Goal: Download file/media

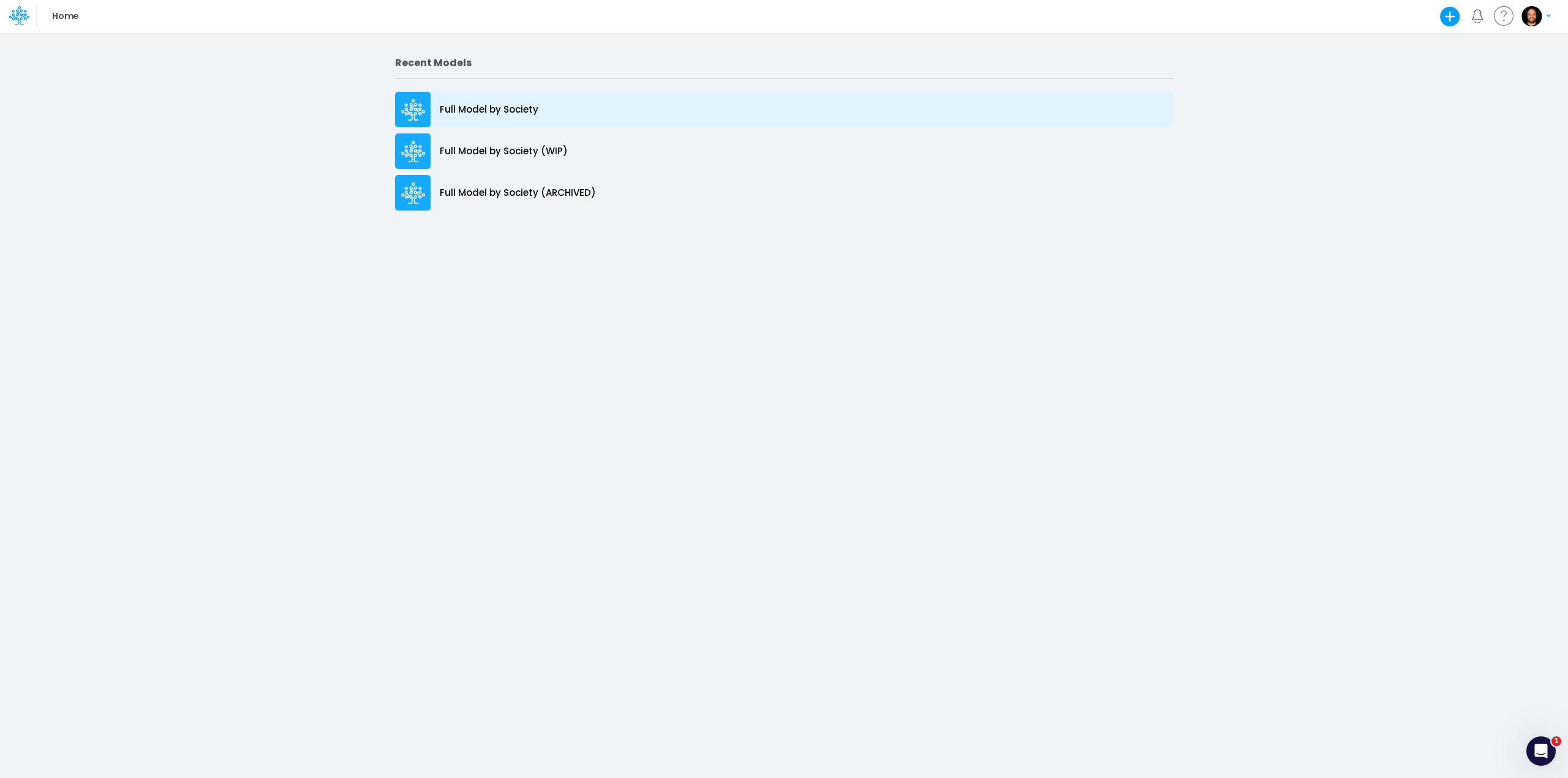
click at [480, 115] on p "Full Model by Society" at bounding box center [489, 109] width 99 height 14
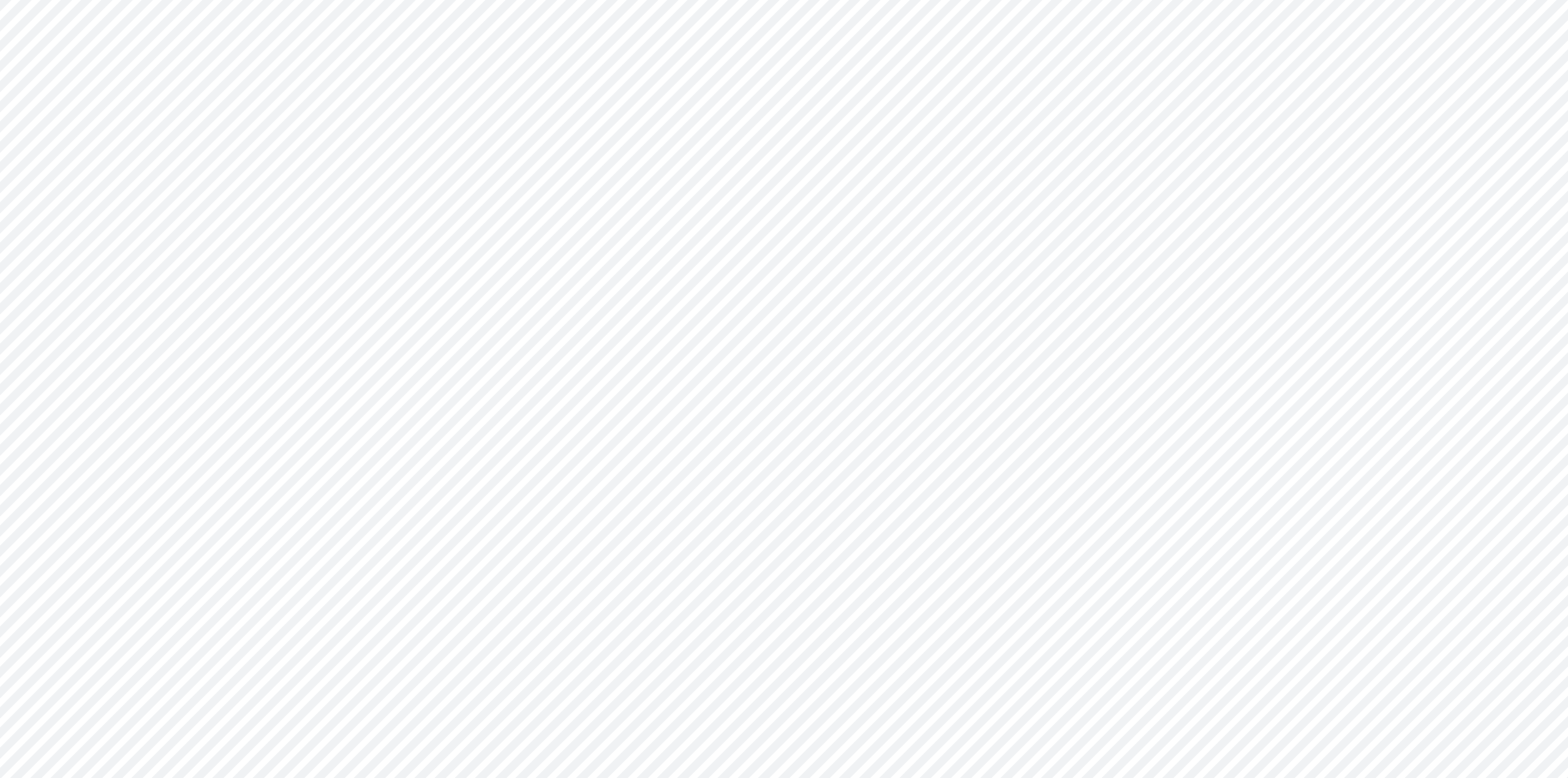
type input "Consolidated FS - BACENGAAP"
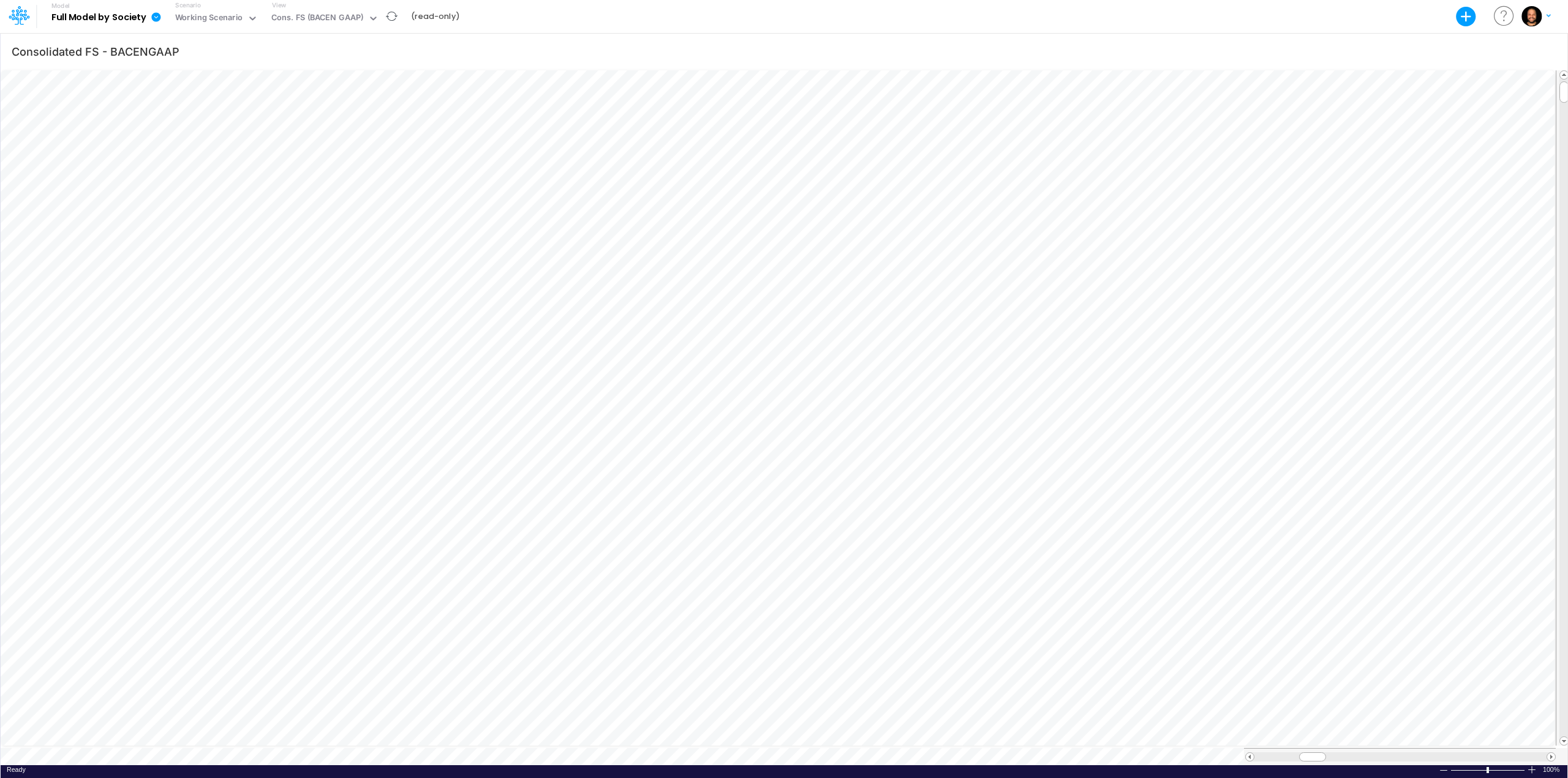
click at [157, 19] on icon at bounding box center [156, 17] width 9 height 9
click at [177, 46] on button "Export" at bounding box center [218, 49] width 131 height 20
click at [383, 53] on button "Excel" at bounding box center [349, 57] width 131 height 19
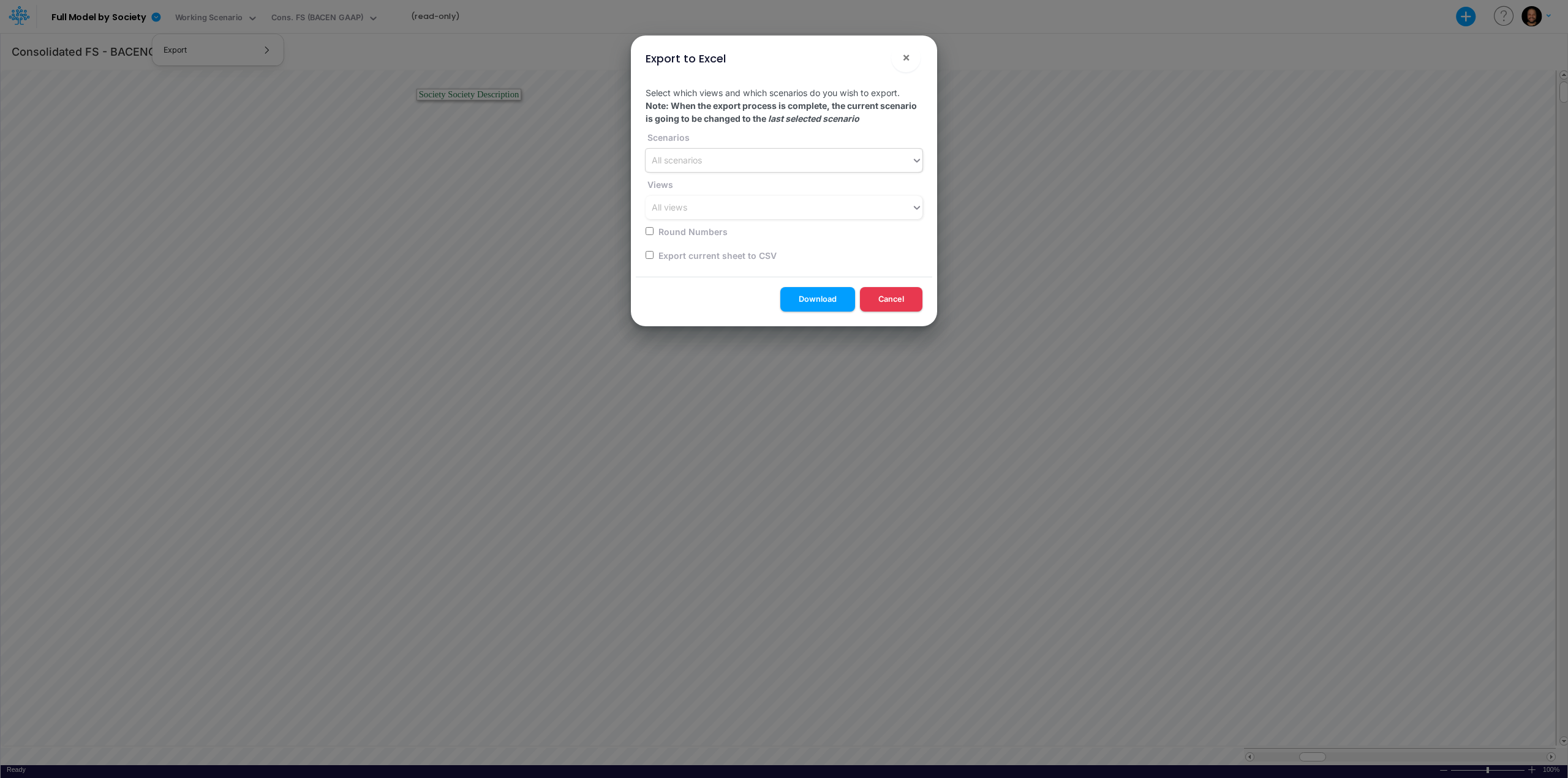
click at [667, 159] on div "All scenarios" at bounding box center [677, 161] width 50 height 13
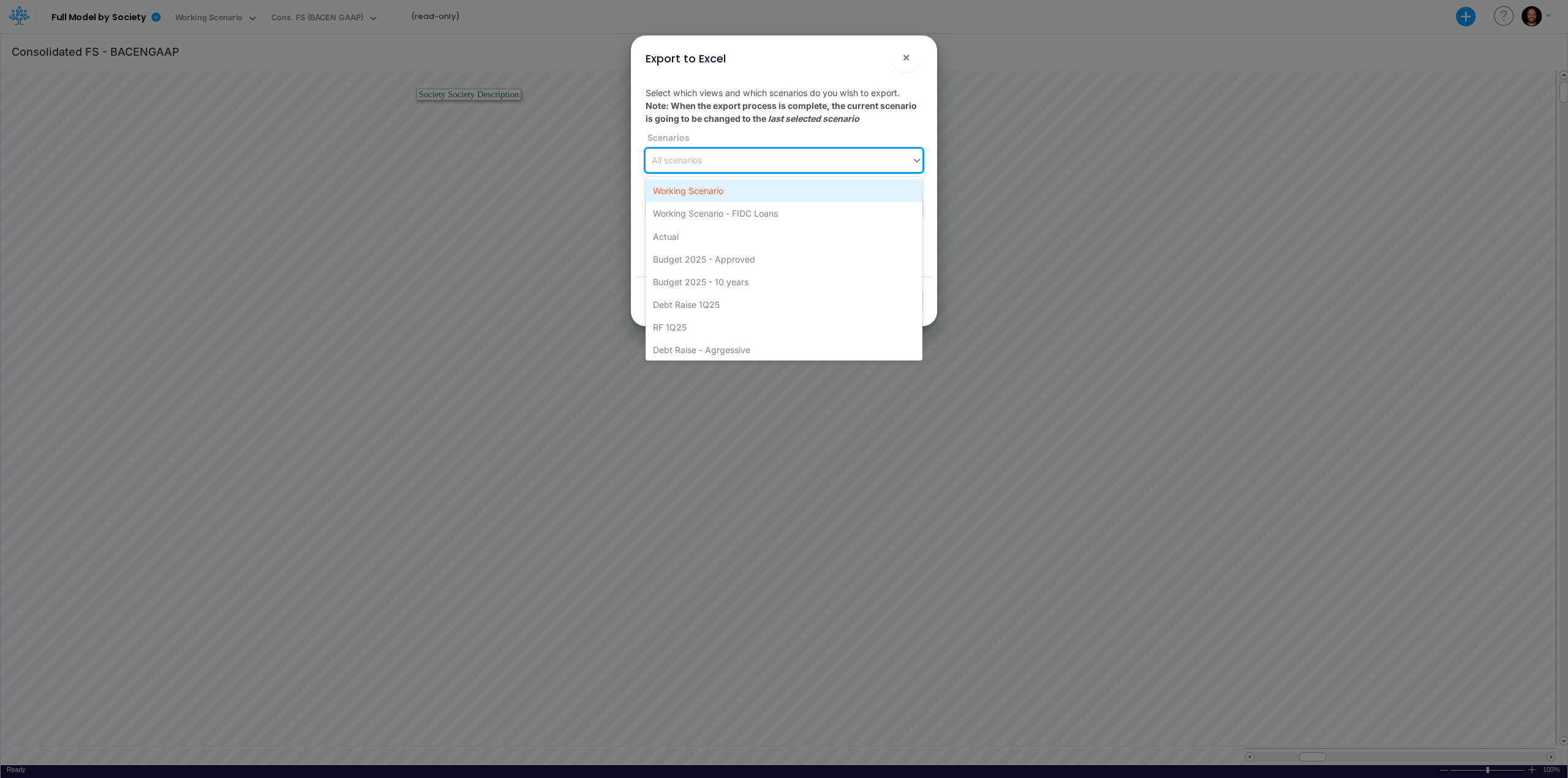
click at [705, 194] on div "Working Scenario" at bounding box center [784, 191] width 277 height 23
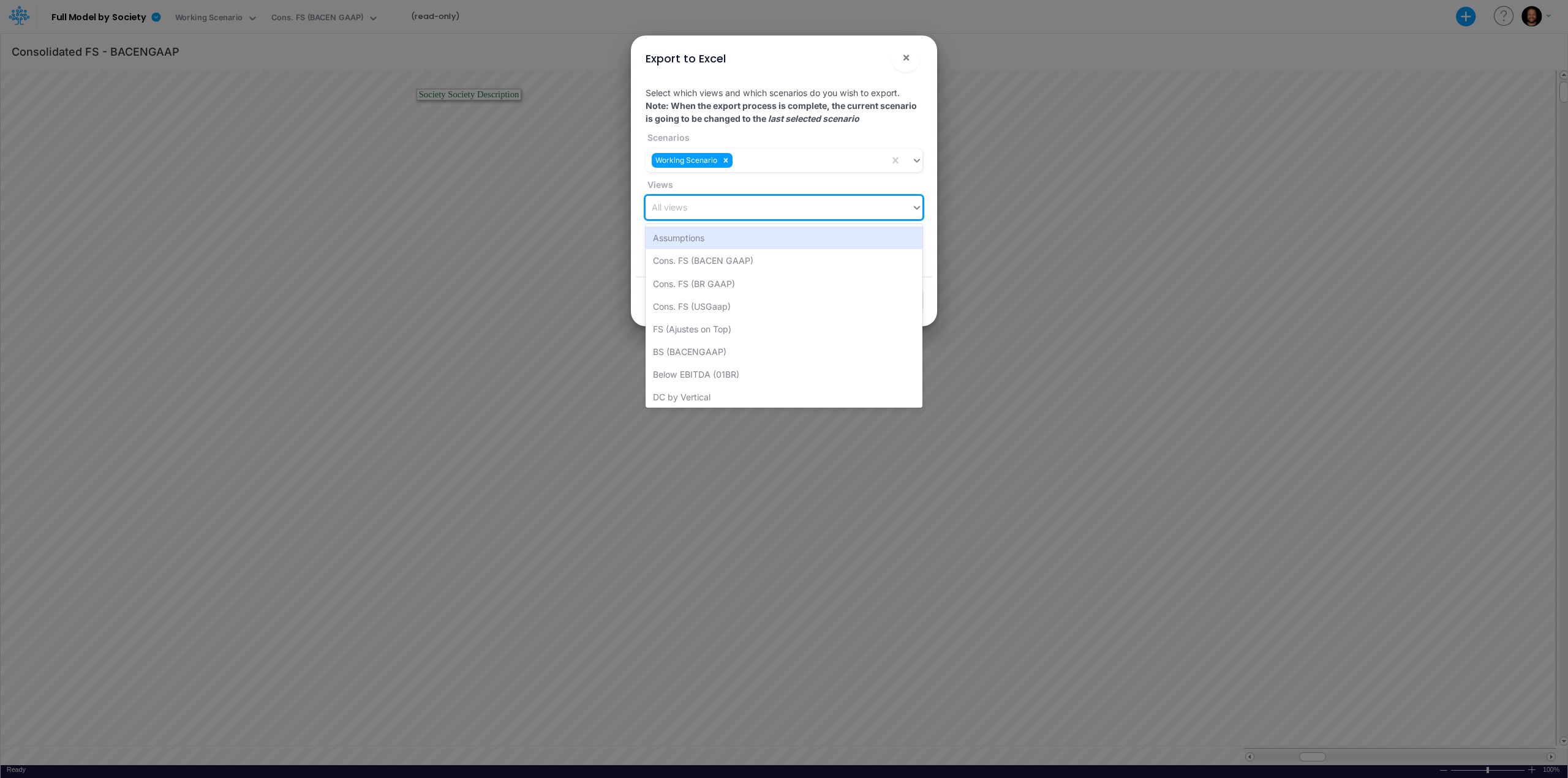
click at [710, 203] on div "All views" at bounding box center [778, 207] width 266 height 20
click at [741, 348] on div "BS (BACENGAAP)" at bounding box center [784, 352] width 277 height 23
click at [793, 206] on div "BS (BACENGAAP)" at bounding box center [767, 207] width 244 height 20
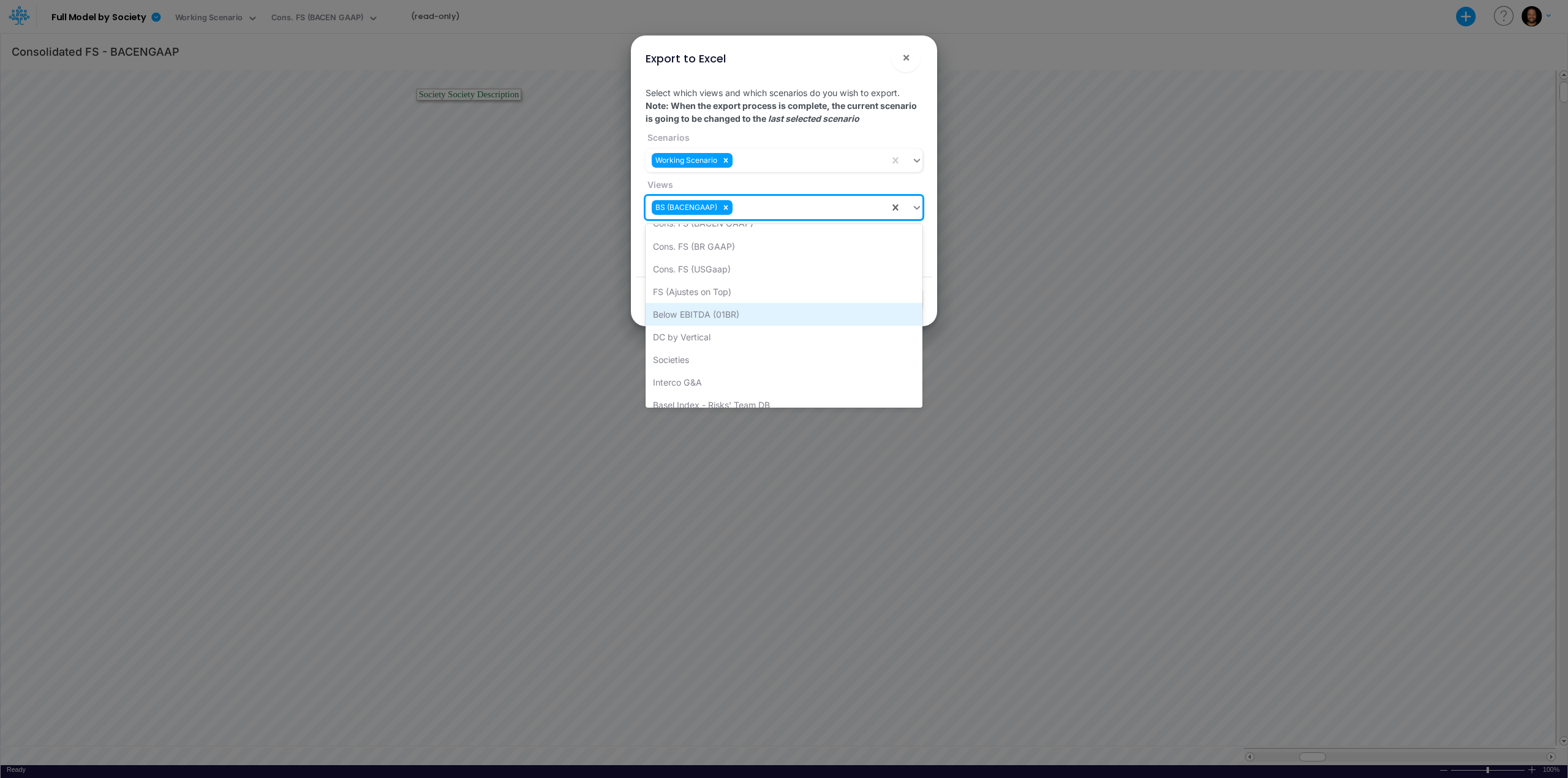
scroll to position [62, 0]
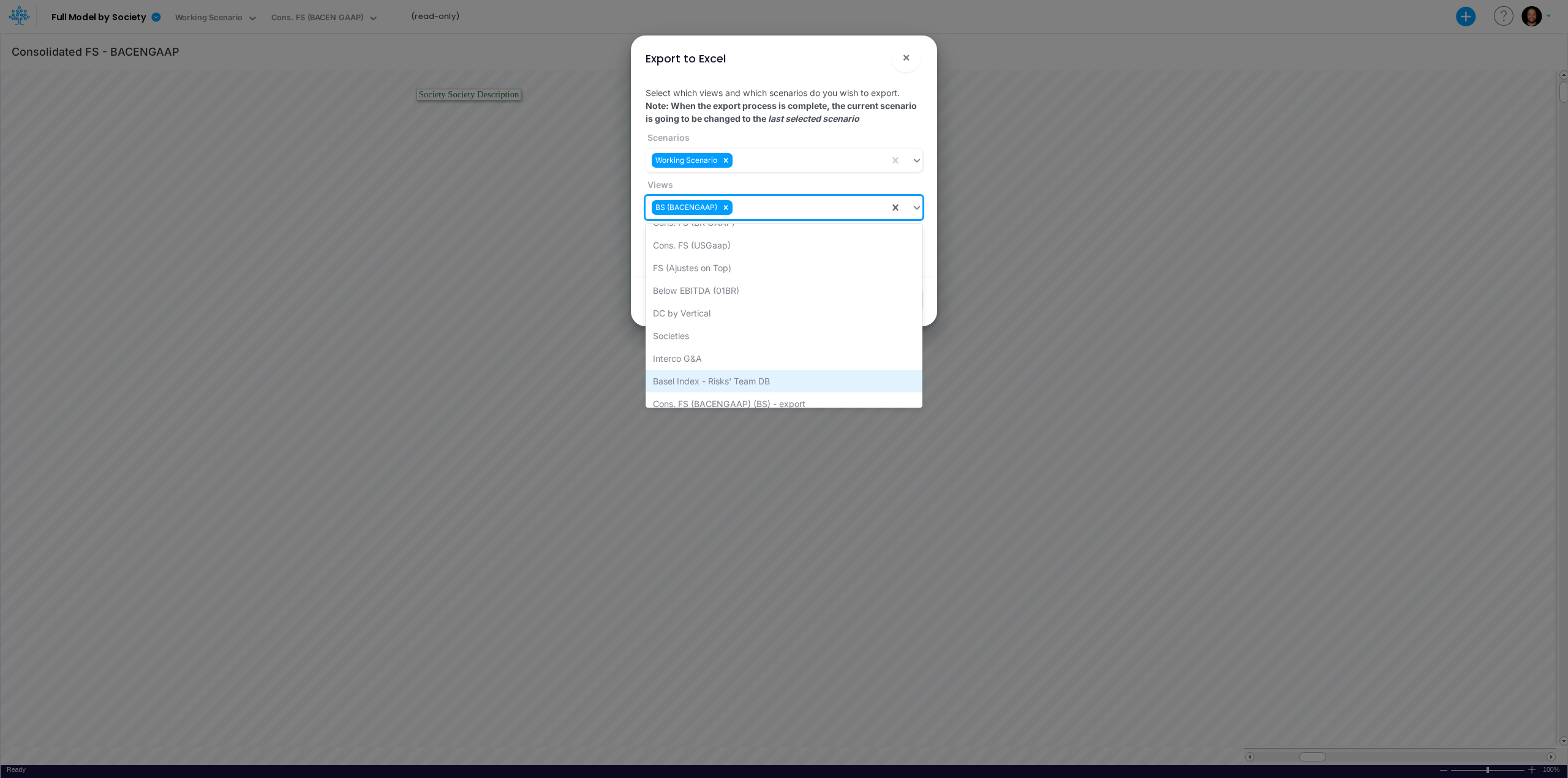
click at [762, 377] on div "Basel Index - Risks' Team DB" at bounding box center [784, 381] width 277 height 23
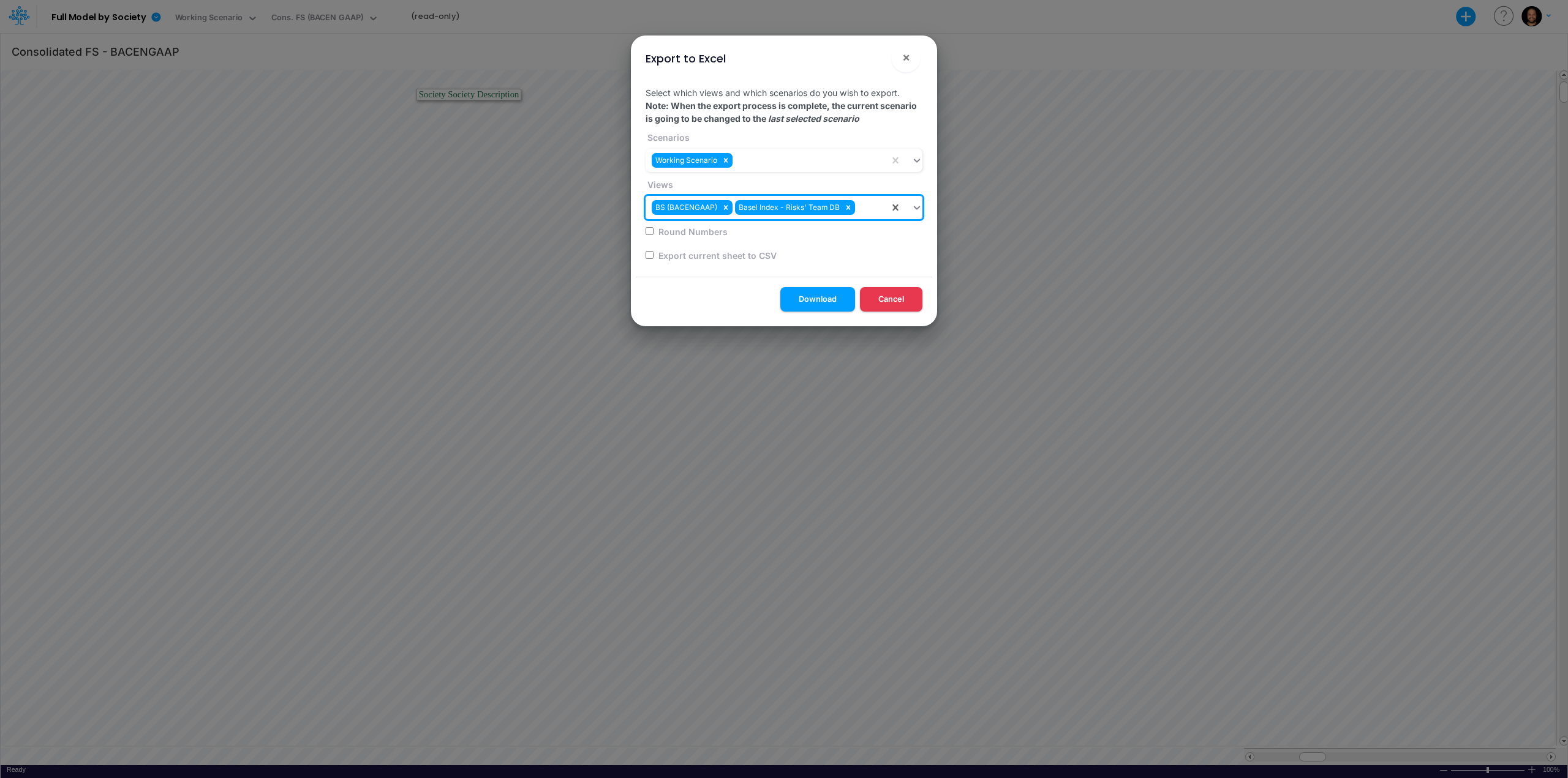
click at [869, 204] on div "BS (BACENGAAP) Basel Index - Risks' Team DB" at bounding box center [767, 207] width 244 height 20
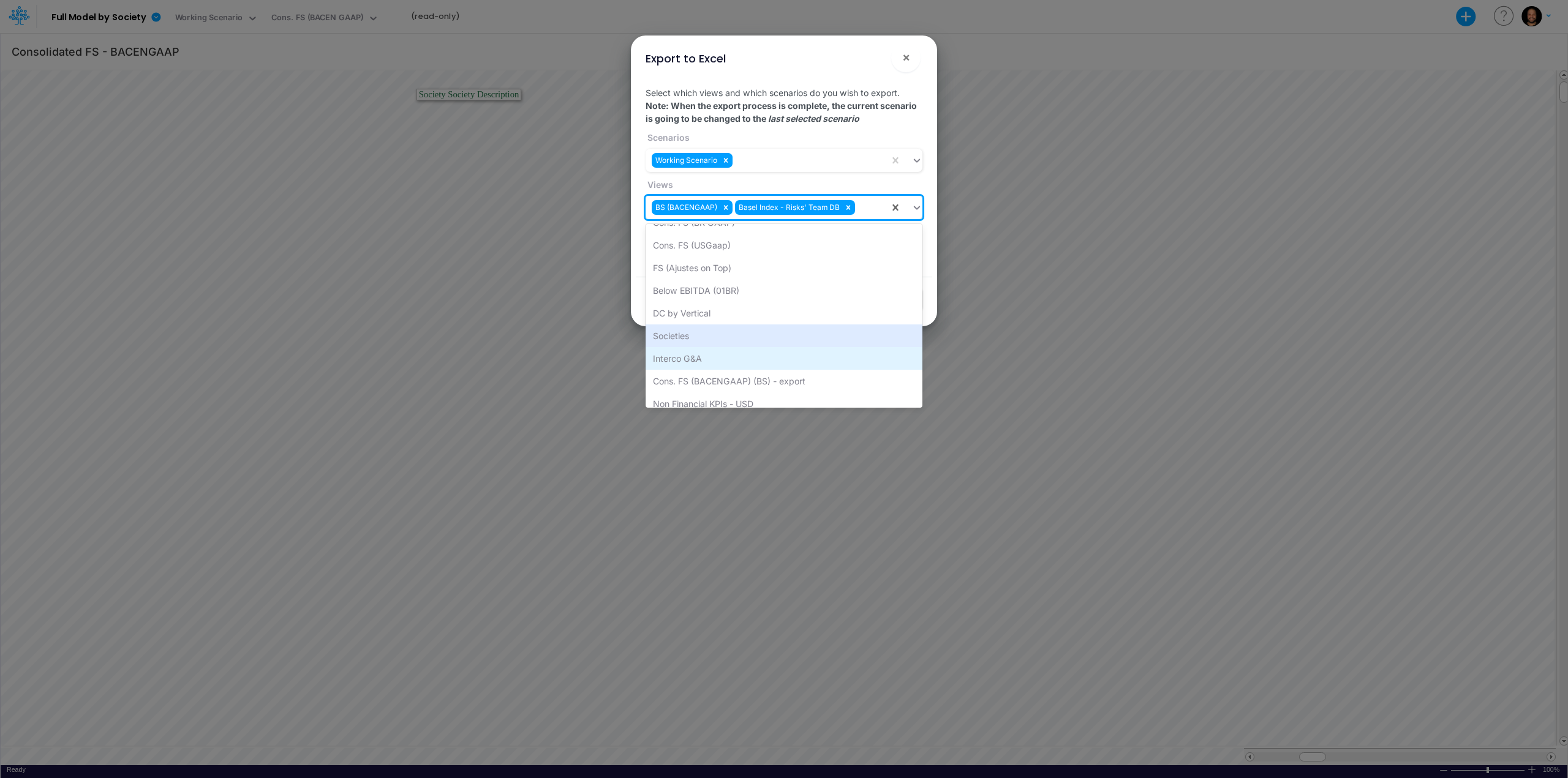
scroll to position [71, 0]
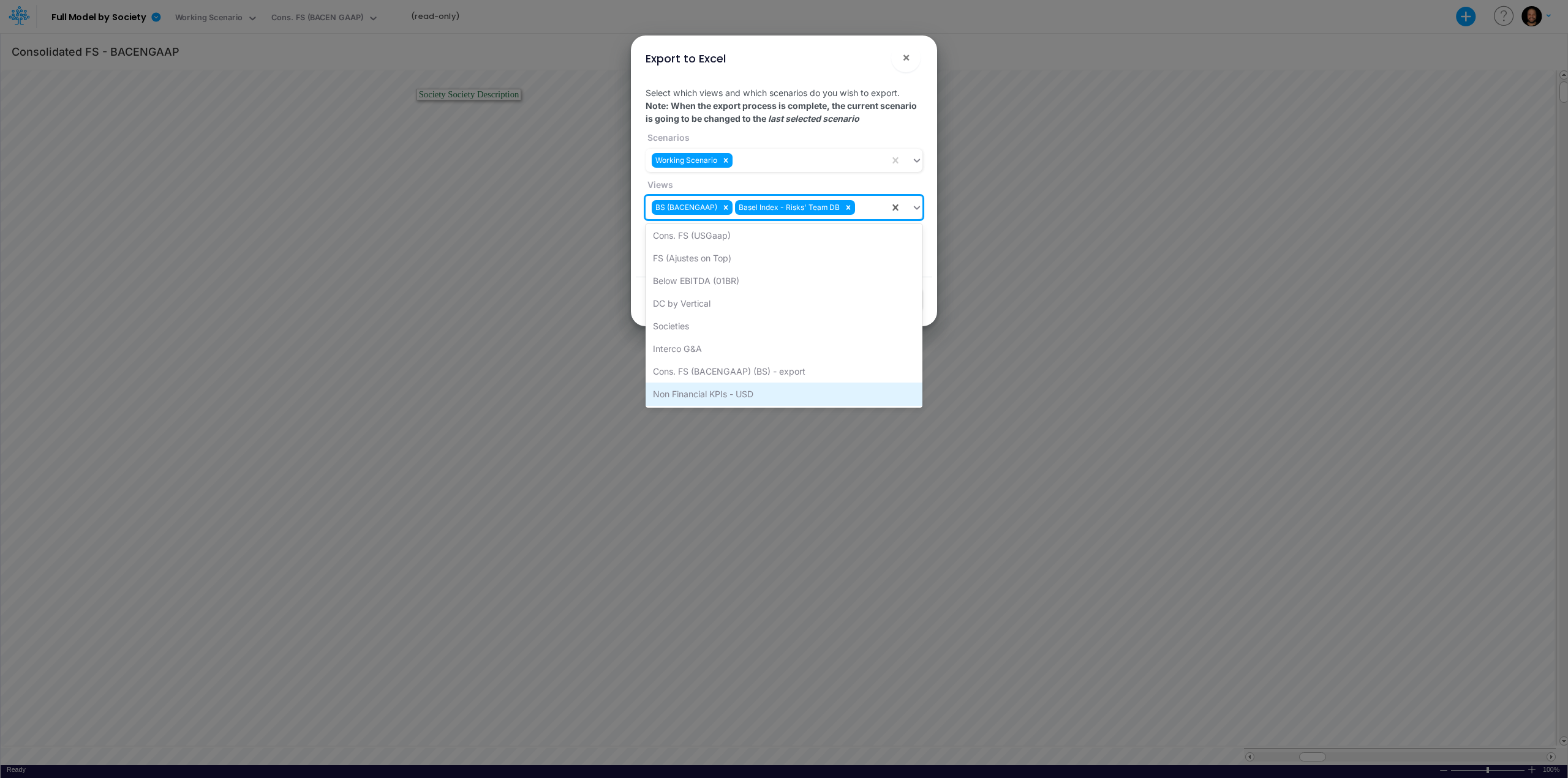
click at [777, 388] on div "Non Financial KPIs - USD" at bounding box center [784, 394] width 277 height 23
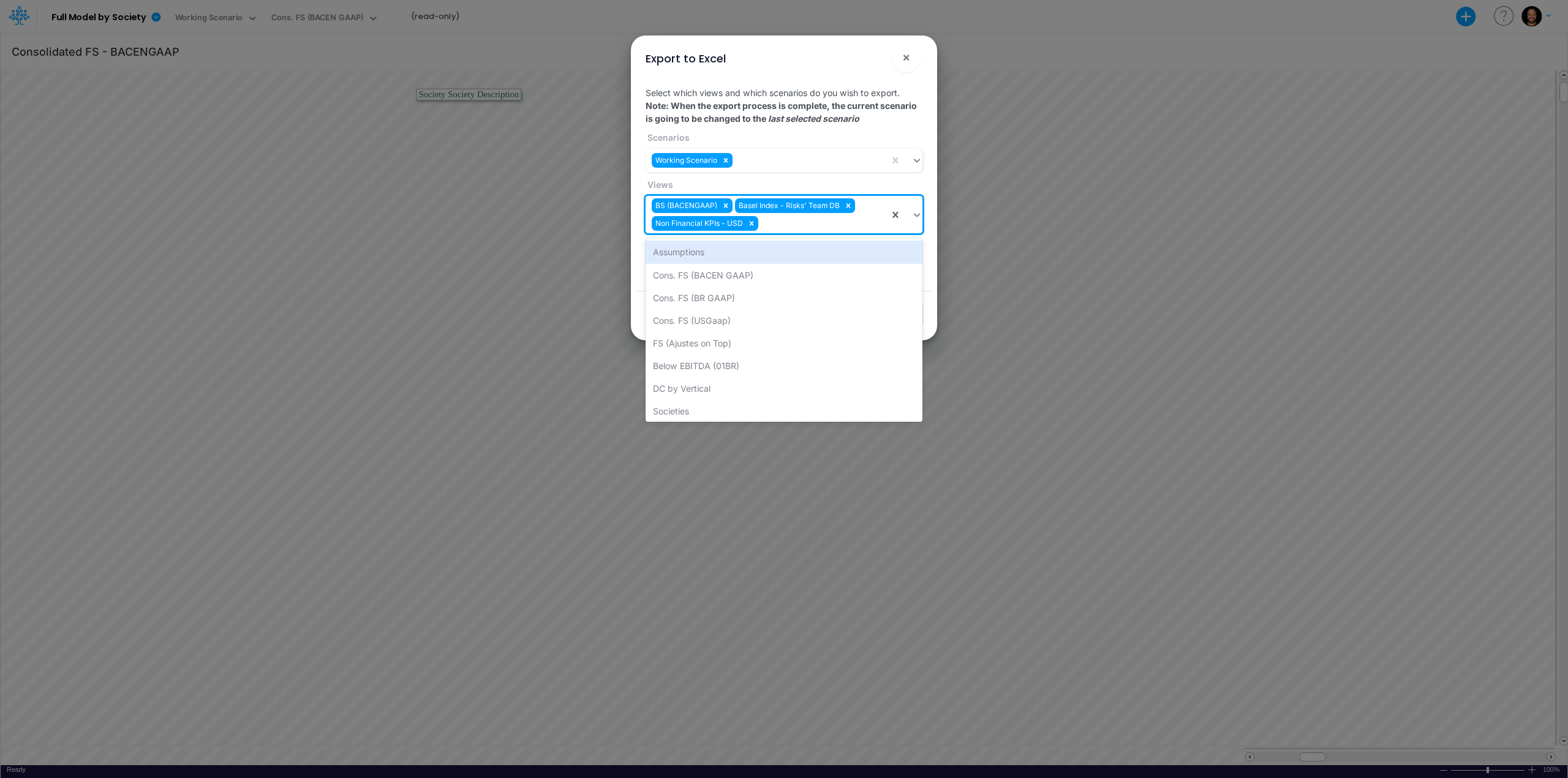
click at [771, 226] on div "BS (BACENGAAP) Basel Index - Risks' Team DB Non Financial KPIs - USD" at bounding box center [767, 213] width 244 height 37
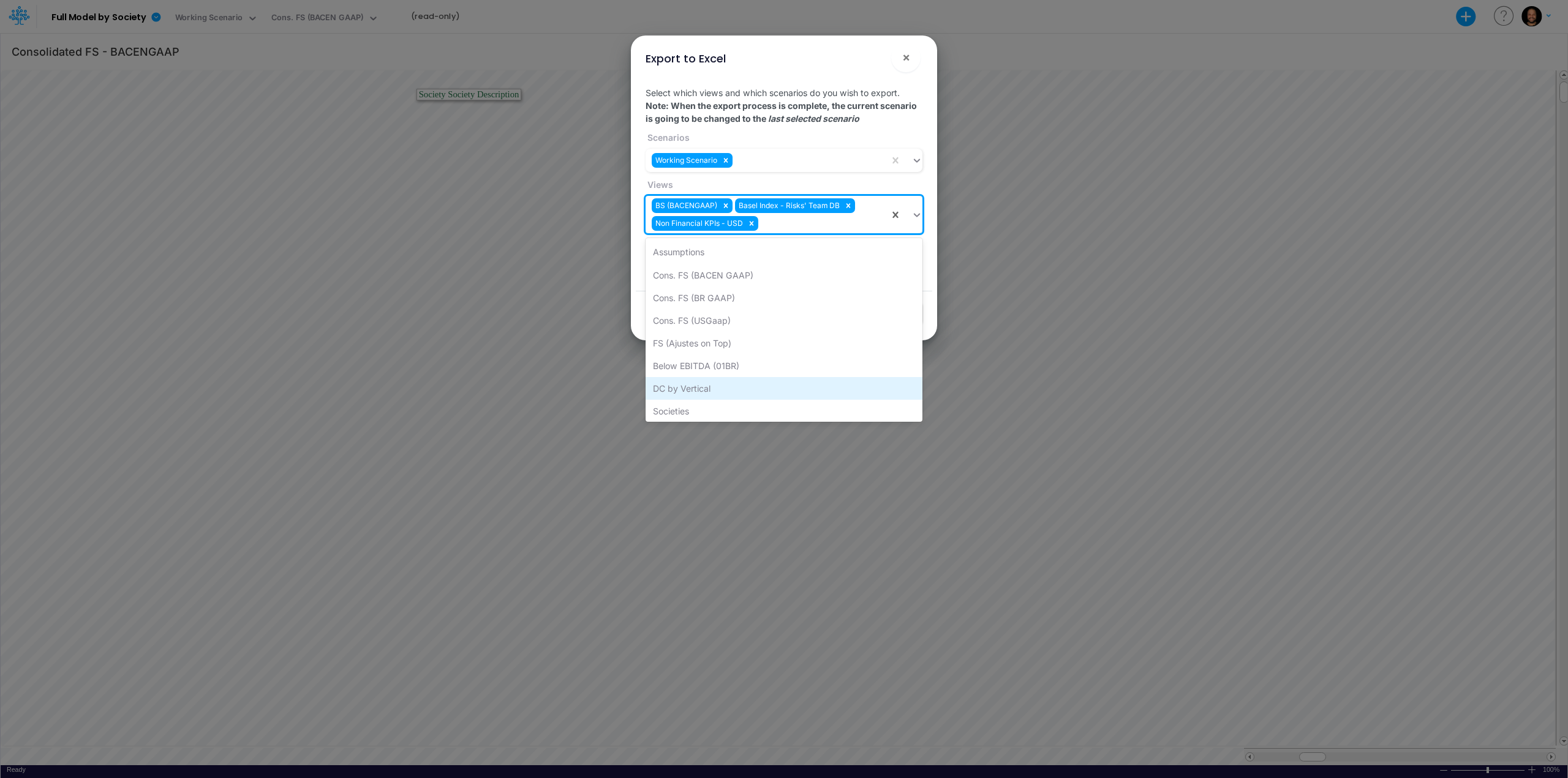
scroll to position [48, 0]
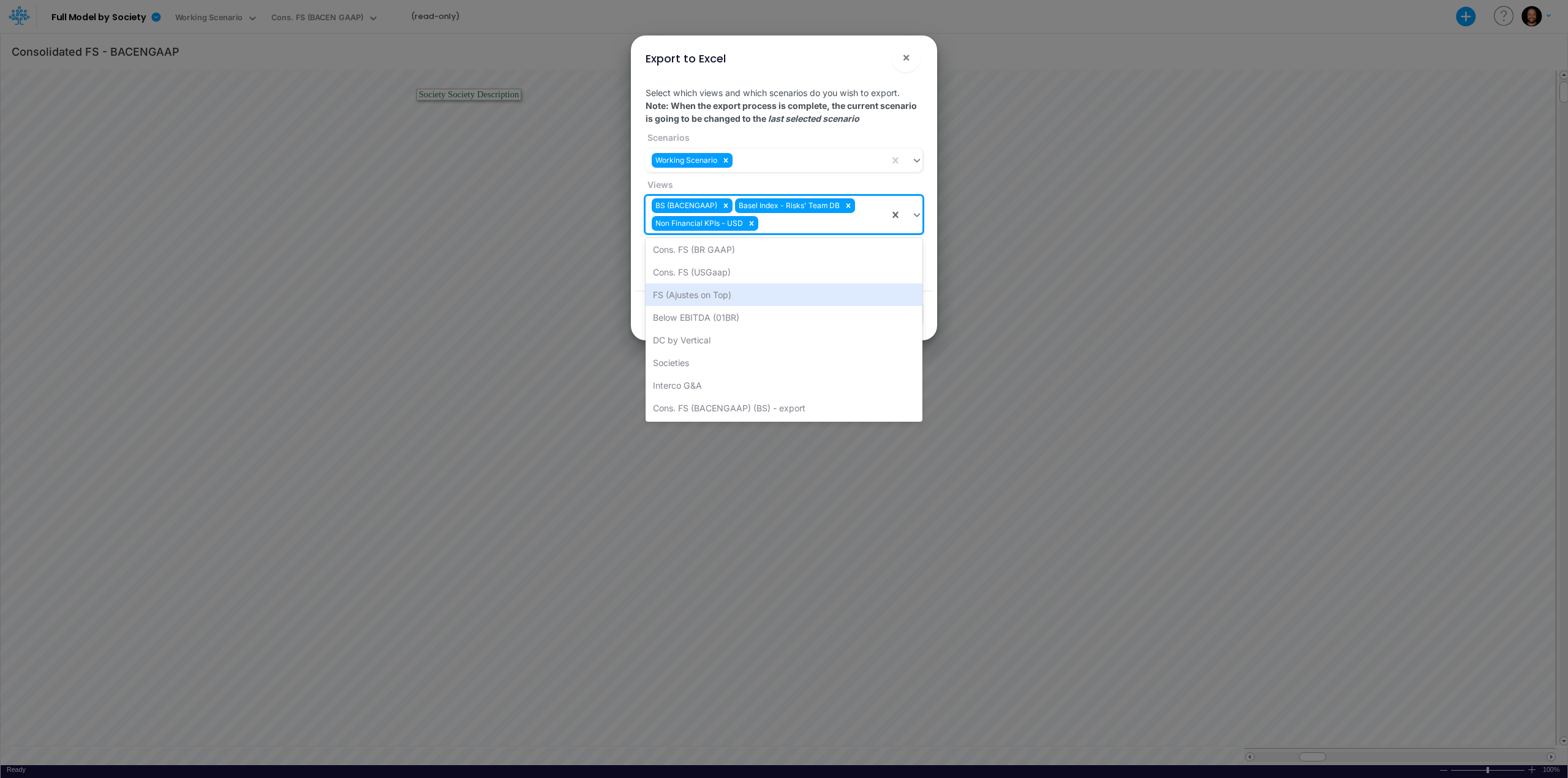
click at [757, 297] on div "FS (Ajustes on Top)" at bounding box center [784, 295] width 277 height 23
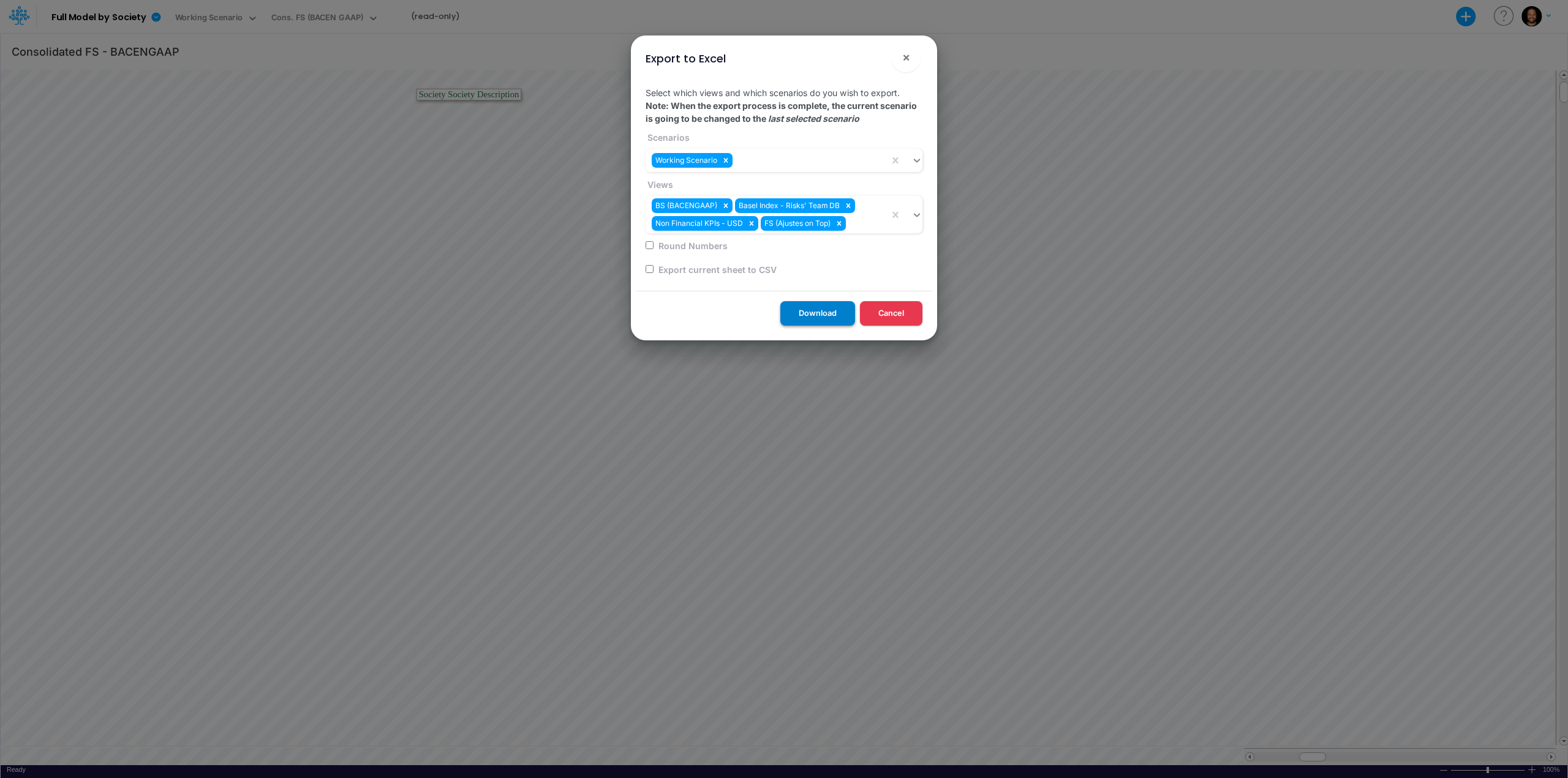
click at [799, 313] on button "Download" at bounding box center [817, 312] width 75 height 24
click at [686, 303] on div "Download Cancel" at bounding box center [784, 315] width 296 height 49
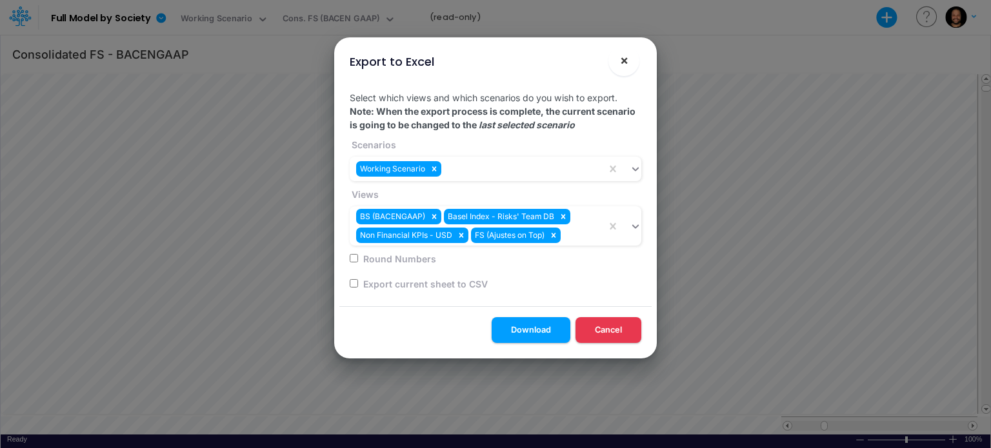
click at [626, 62] on span "×" at bounding box center [624, 59] width 8 height 15
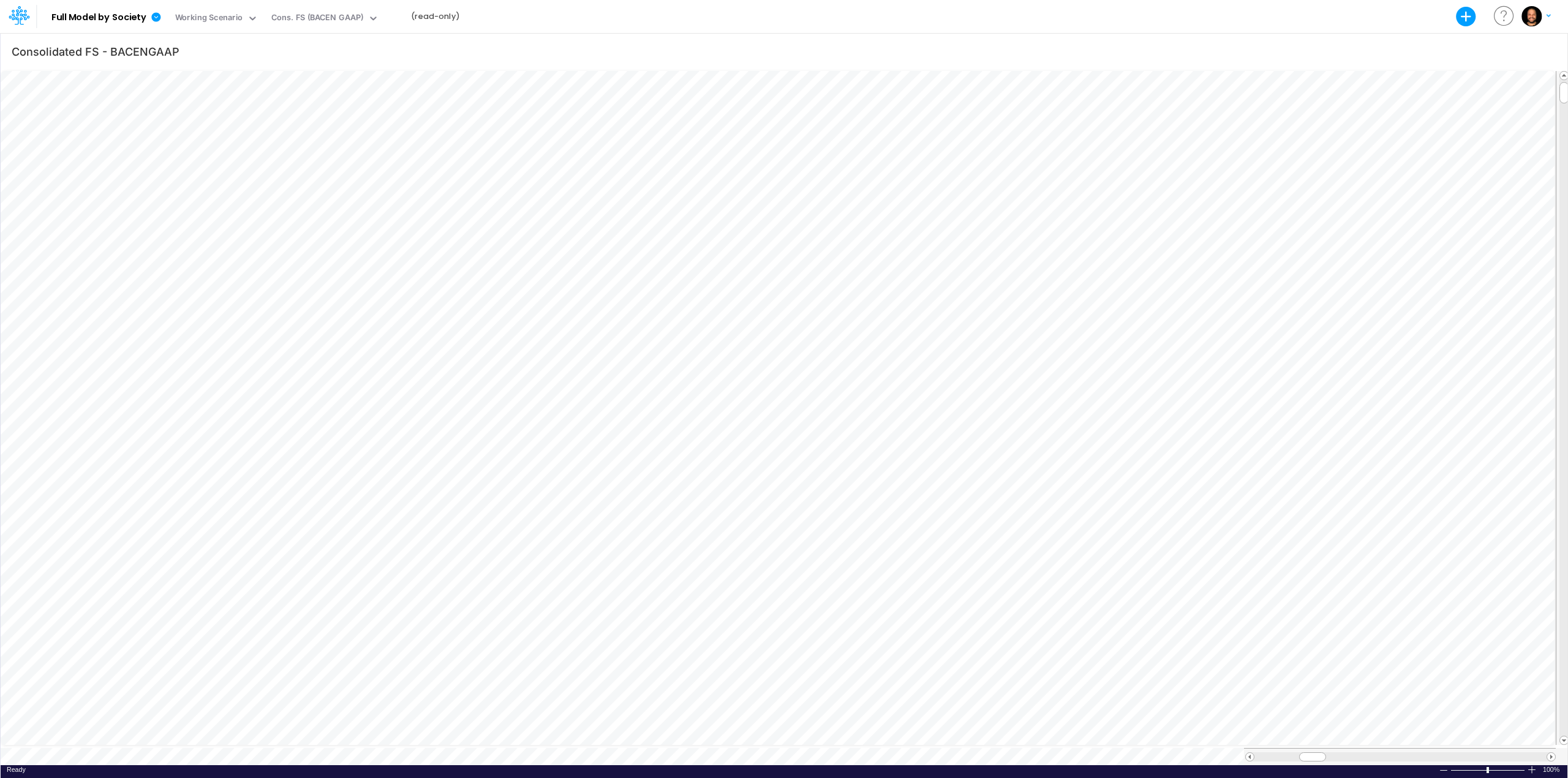
scroll to position [6, 1]
